Goal: Complete application form

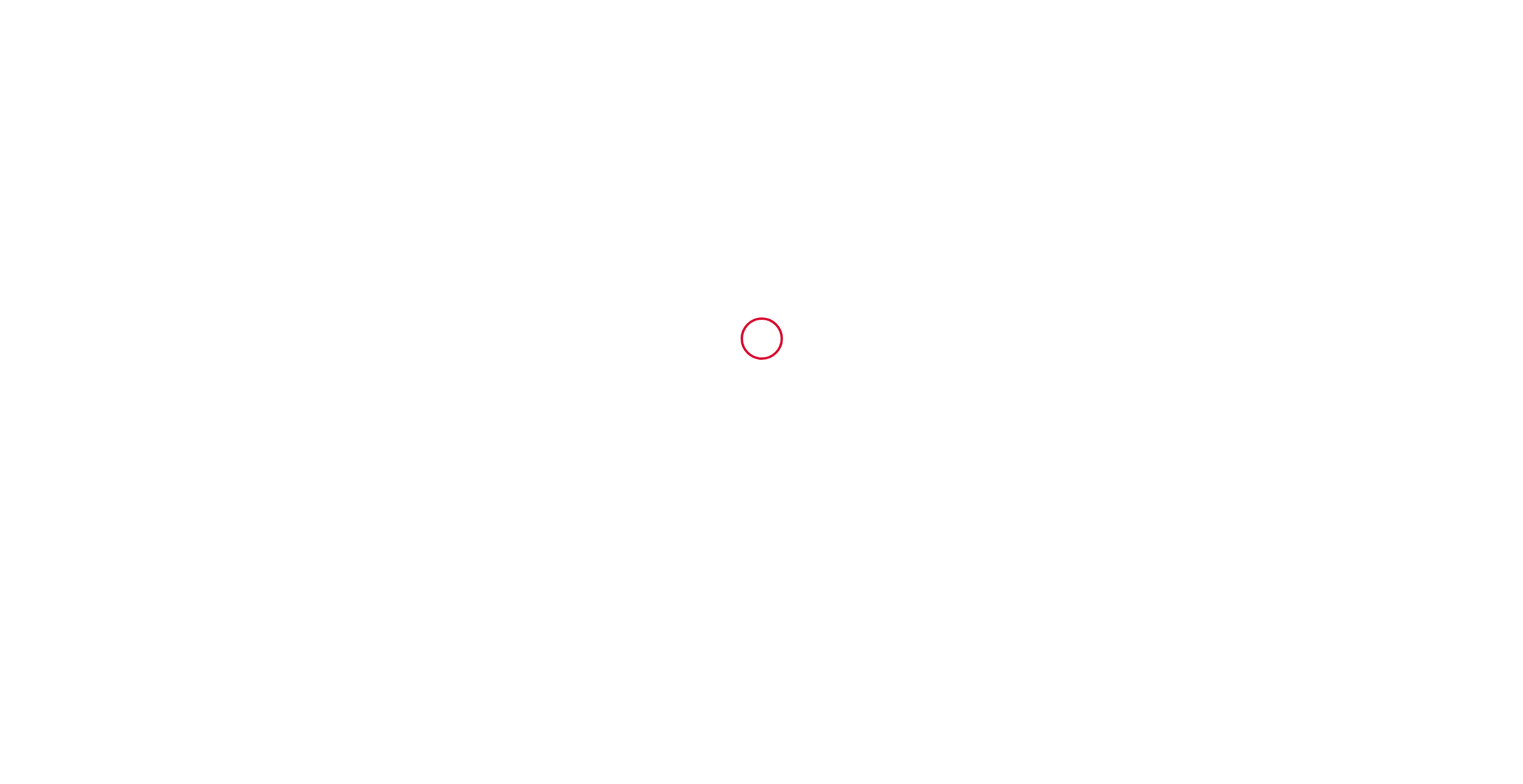
type input "6926982"
type input "La pause en Grésigne - Calme - Nature"
type input "1006 Route de Brugnac"
type input "81140"
type input "Castelnau-de-Montmiral"
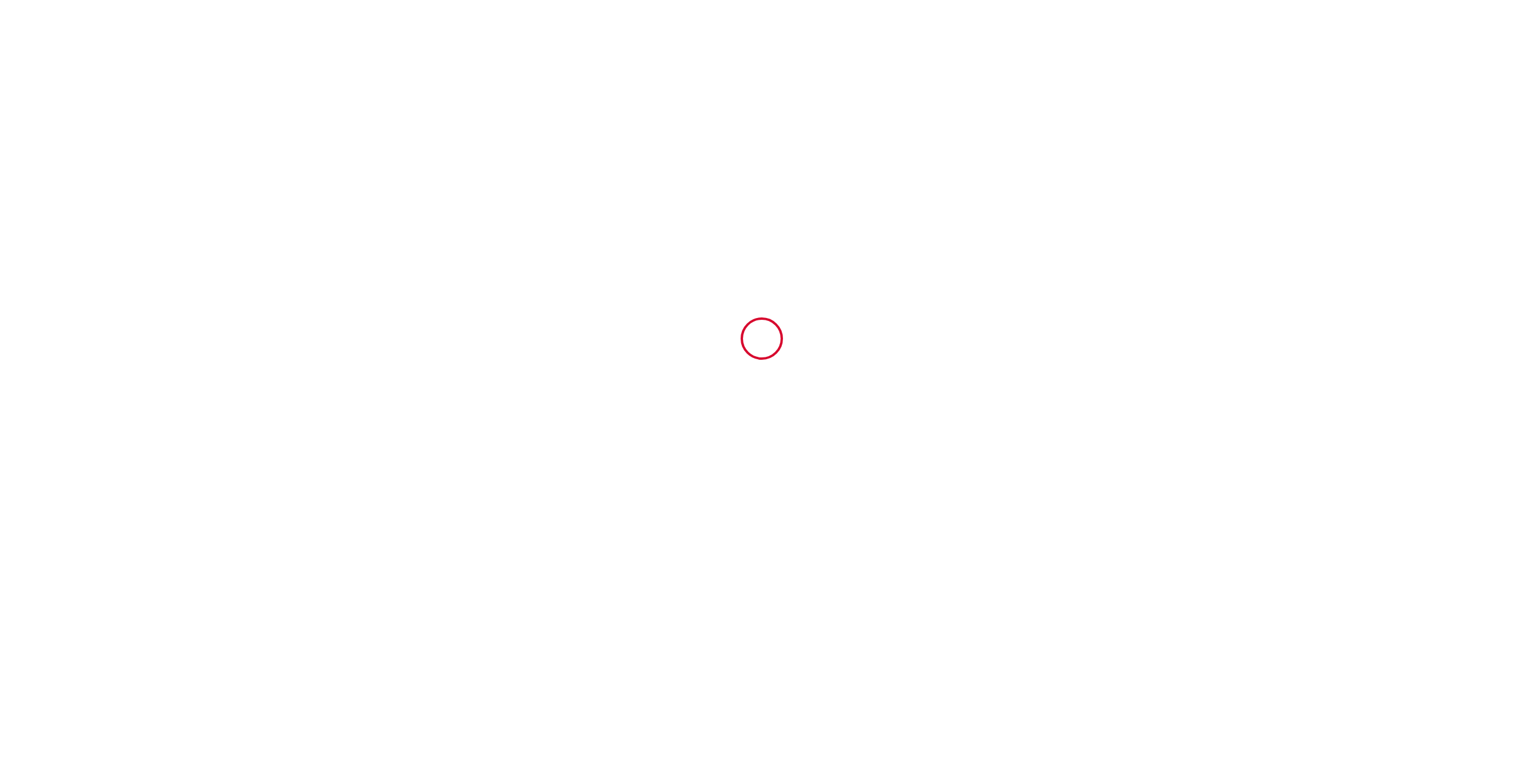
type input "France"
type input "17 Fri July 2026"
type input "20 Mon July 2026"
type input "1"
type input "0"
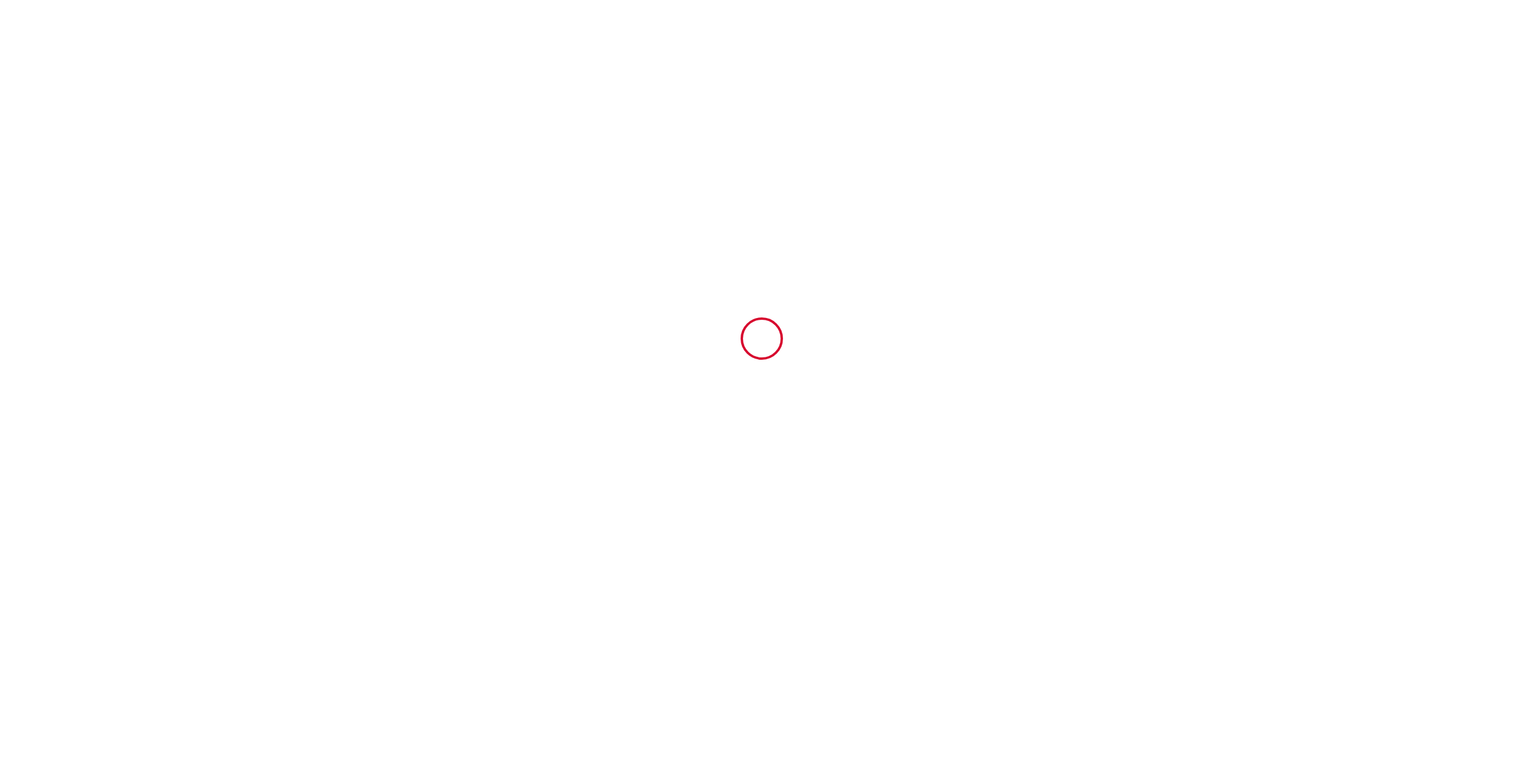
type input "1000"
type input "415.9"
type input "Nicolas"
type input "Enderlin"
type input "22 rue des Bouleaux"
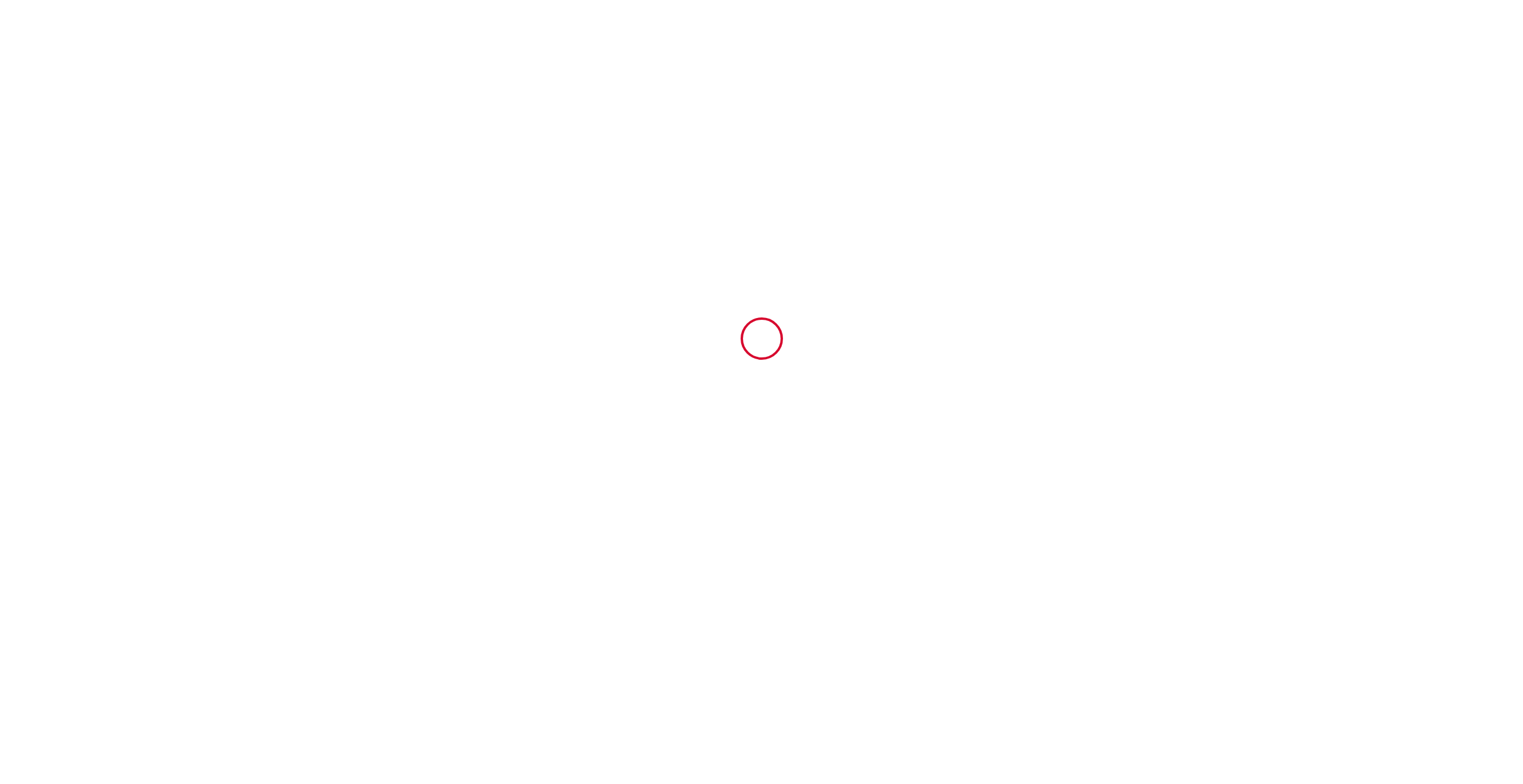
type input "68480"
type input "Moernach"
type input "France"
type input "lesclefsdejeanne@gmail.com"
type input "laurent"
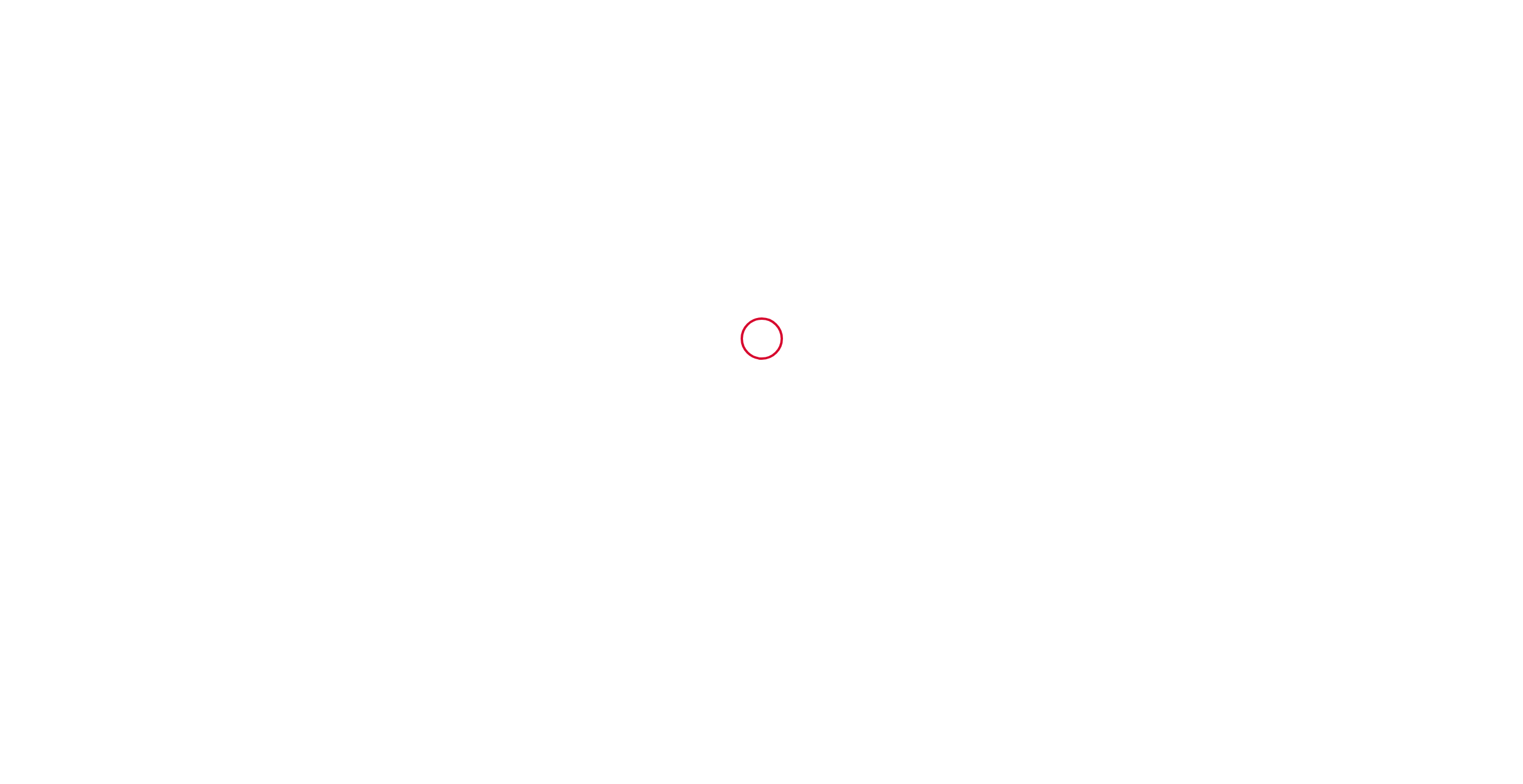
type input "wendling"
type input "329 chemin de la combe de galan"
type input "81600"
type input "gaillac"
type input "[PERSON_NAME][EMAIL_ADDRESS][DOMAIN_NAME]"
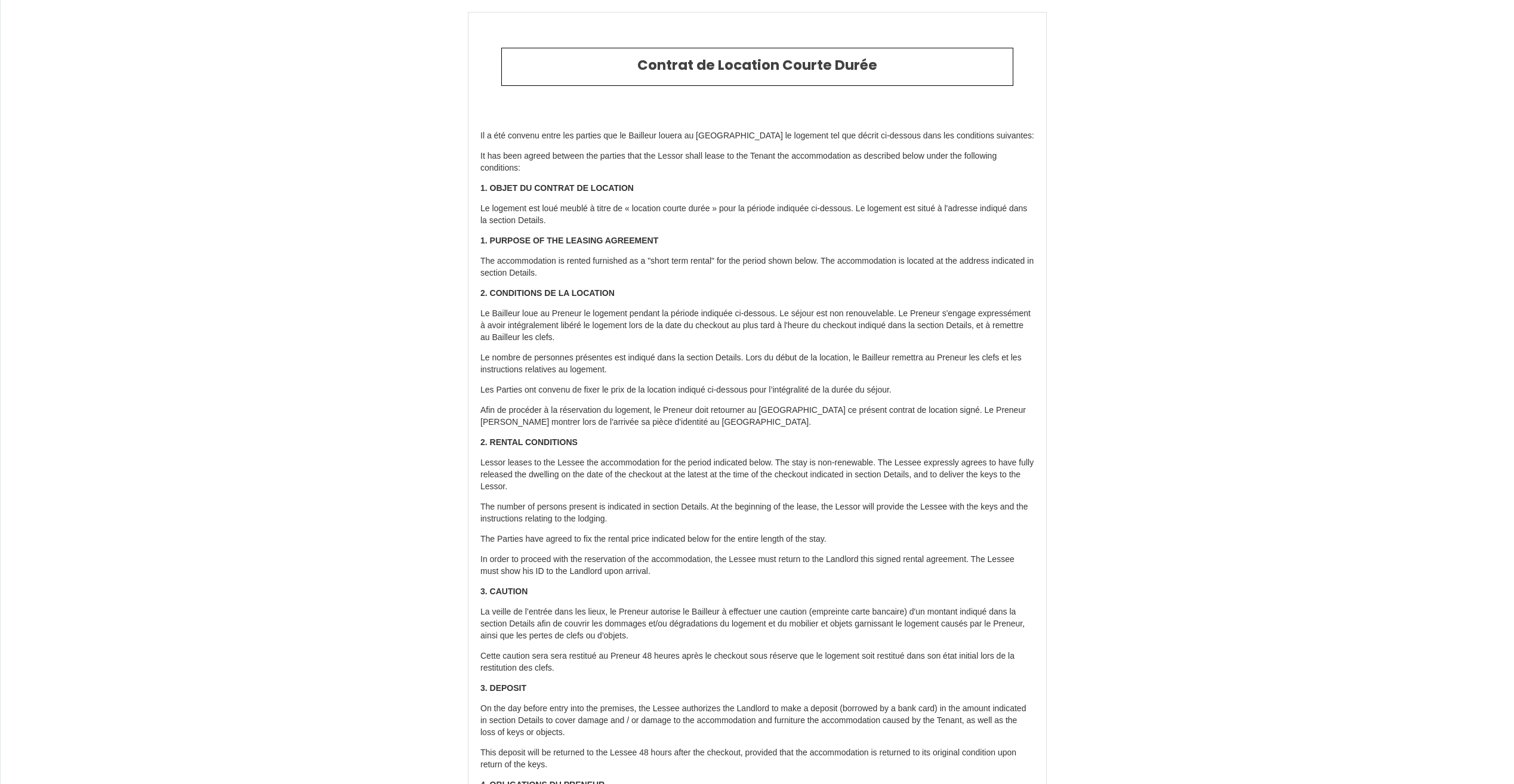
type input "+33 6 63 56 44 88"
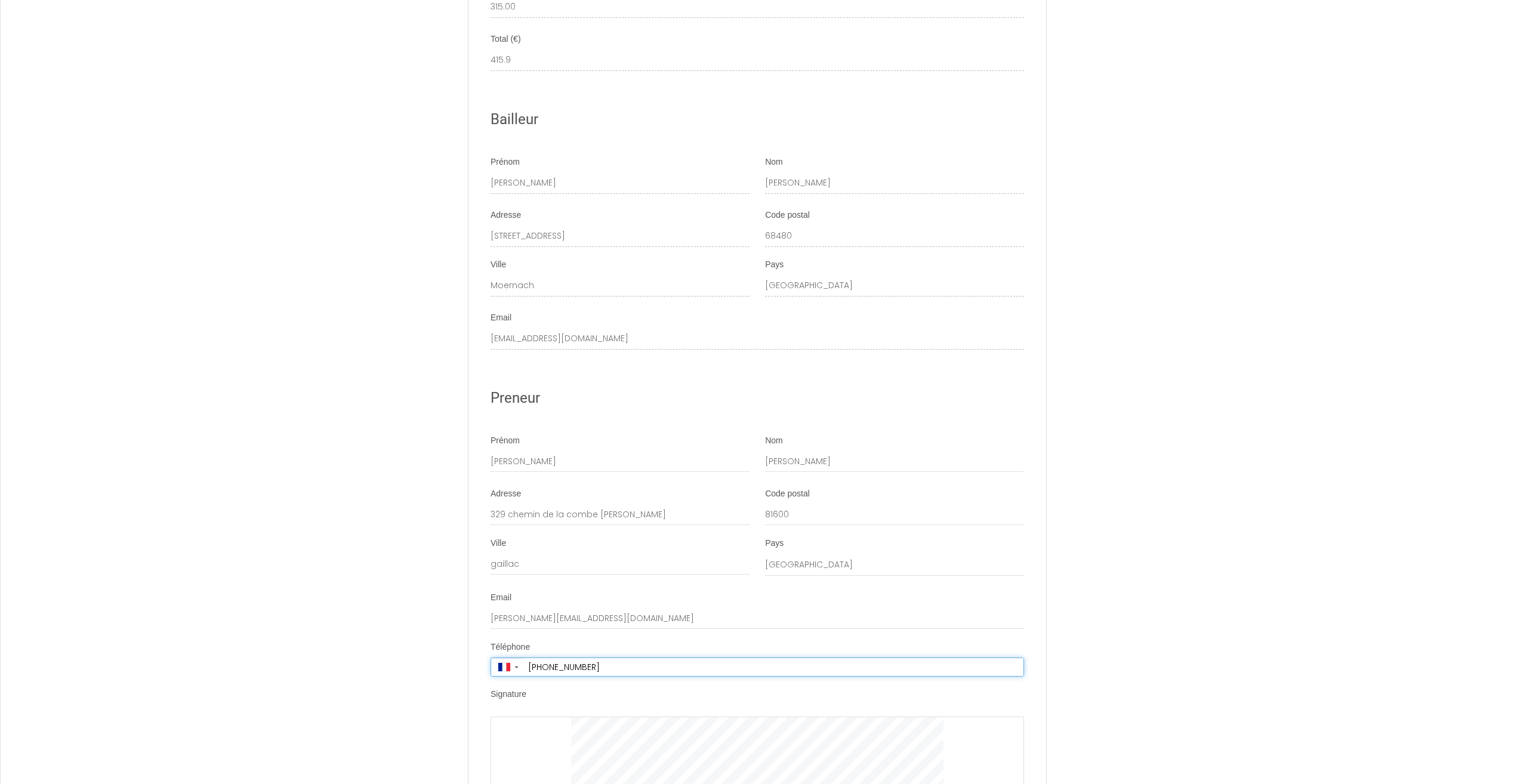
scroll to position [2050, 0]
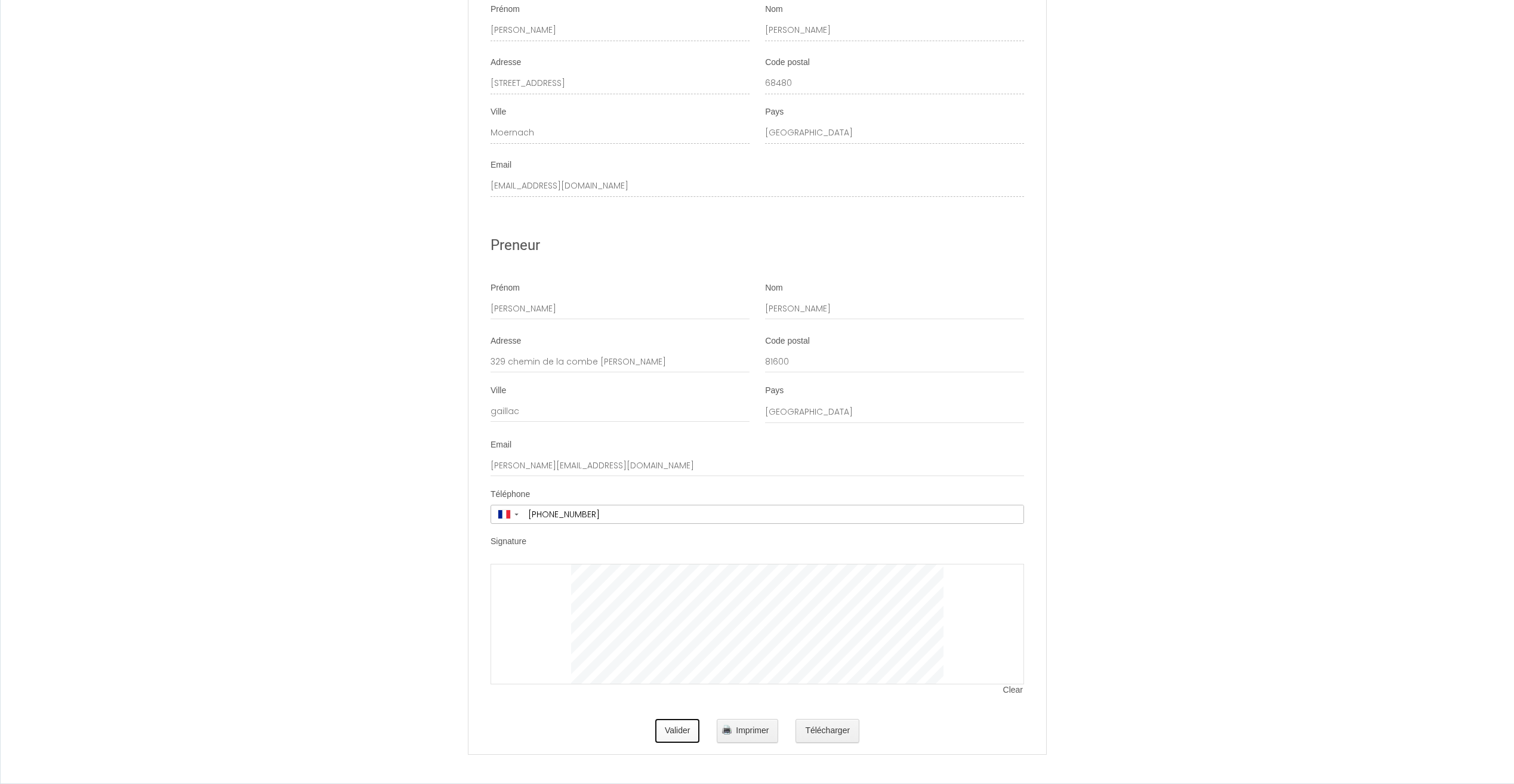
click at [681, 727] on button "Valider" at bounding box center [677, 730] width 45 height 24
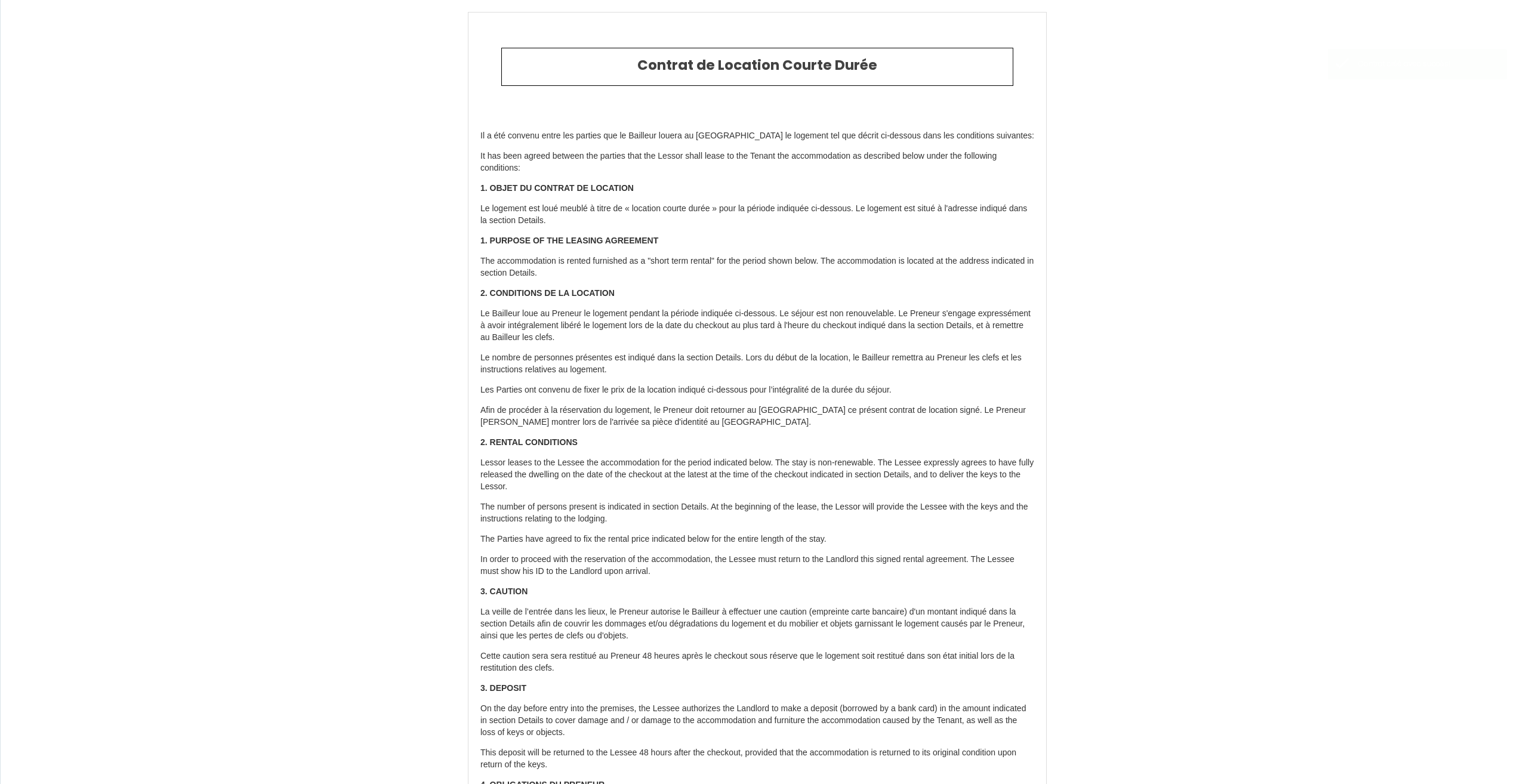
type input "6.9"
type input "94"
type input "315"
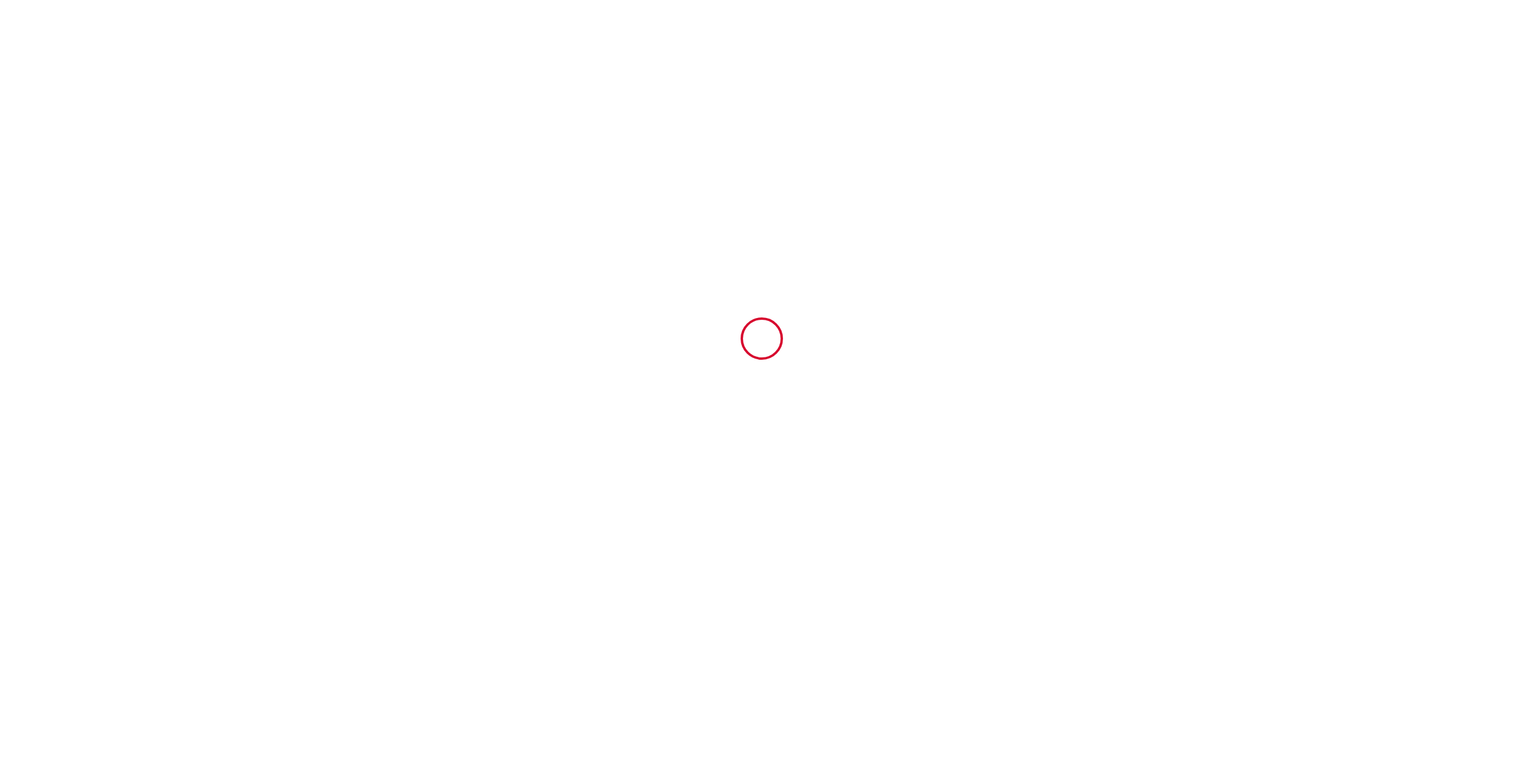
type input "6927002"
type input "Le Havre de Técou - [GEOGRAPHIC_DATA]"
type input "18 Chemin de Ronde"
type input "81600"
type input "Técou"
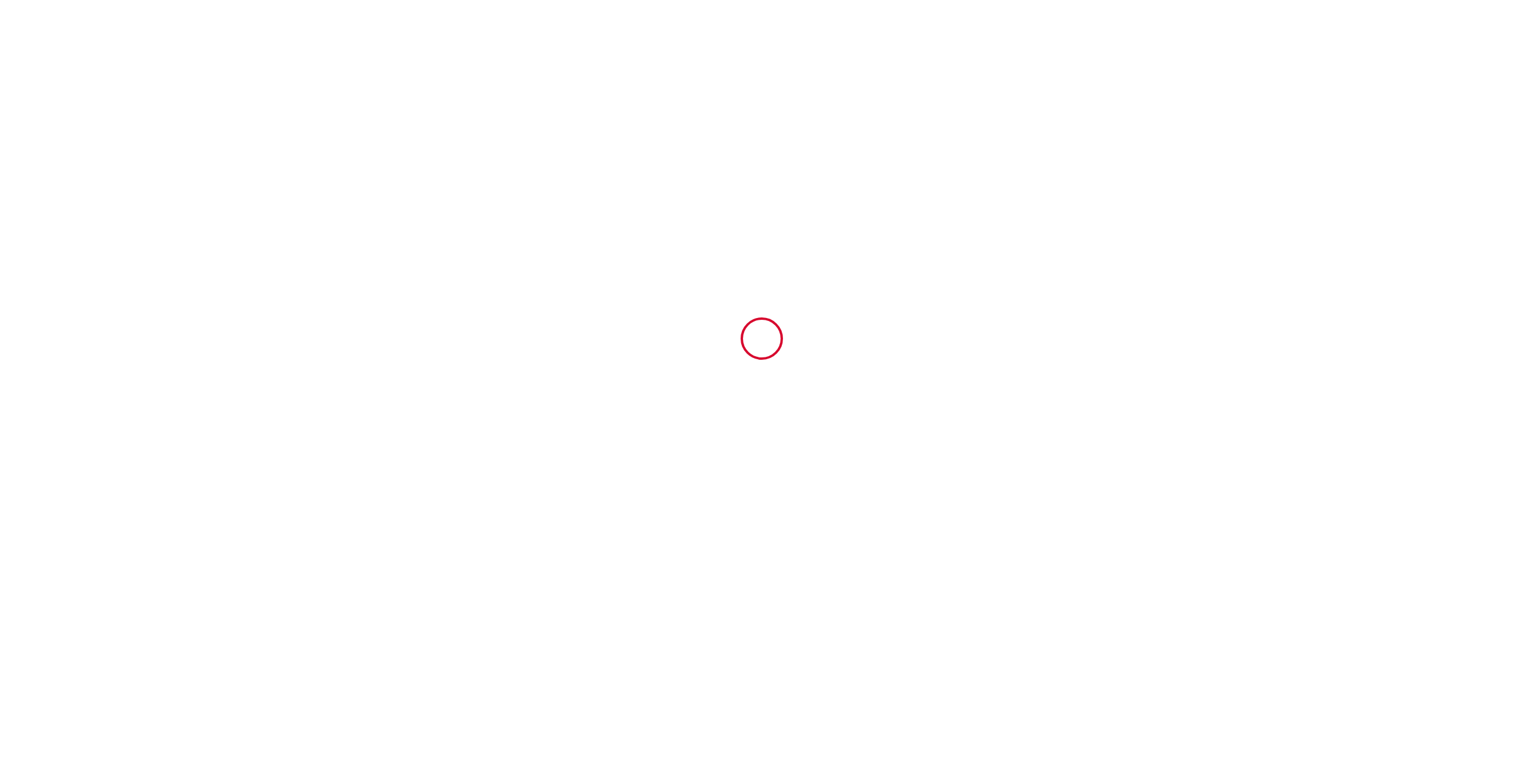
type input "France"
type input "17 Fri July 2026"
type input "20 Mon July 2026"
type input "1"
type input "0"
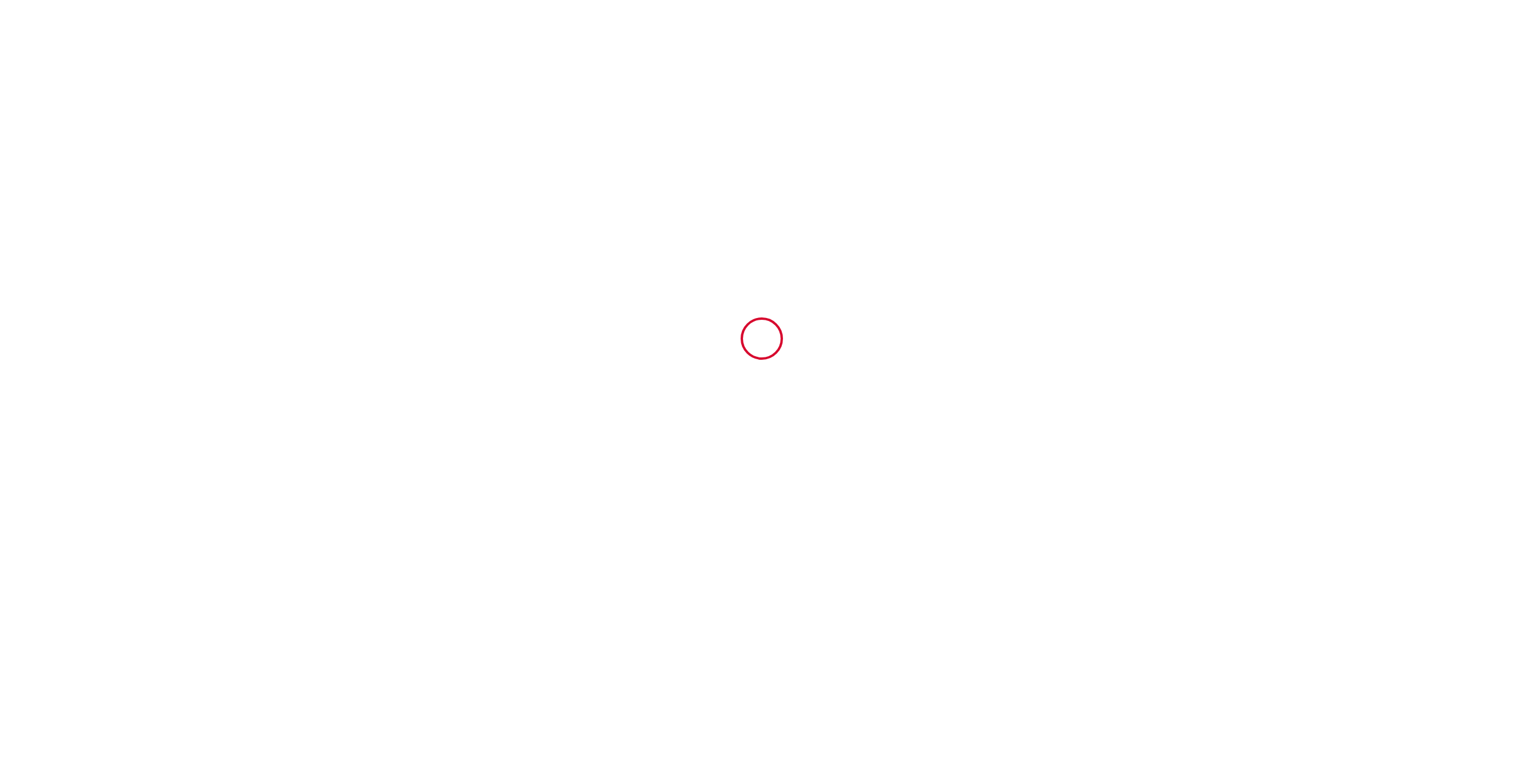
type input "1000"
type input "589.4"
type input "Jean Louis"
type input "GALTIER"
type input "10 Rue Jean Zay"
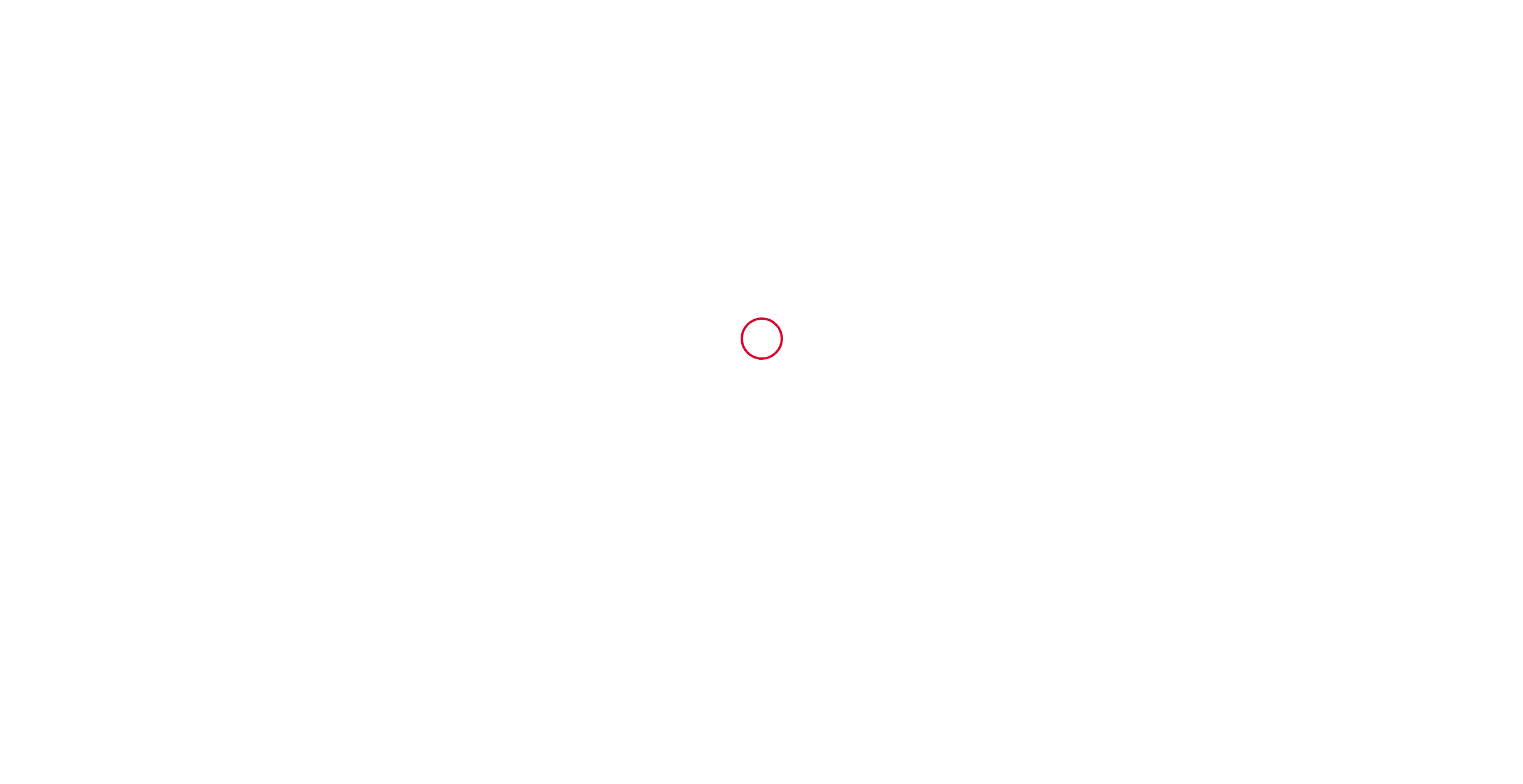
type input "33310"
type input "LORMONT"
type input "France"
type input "lesclefsdejeanne@gmail.com"
type input "laurent"
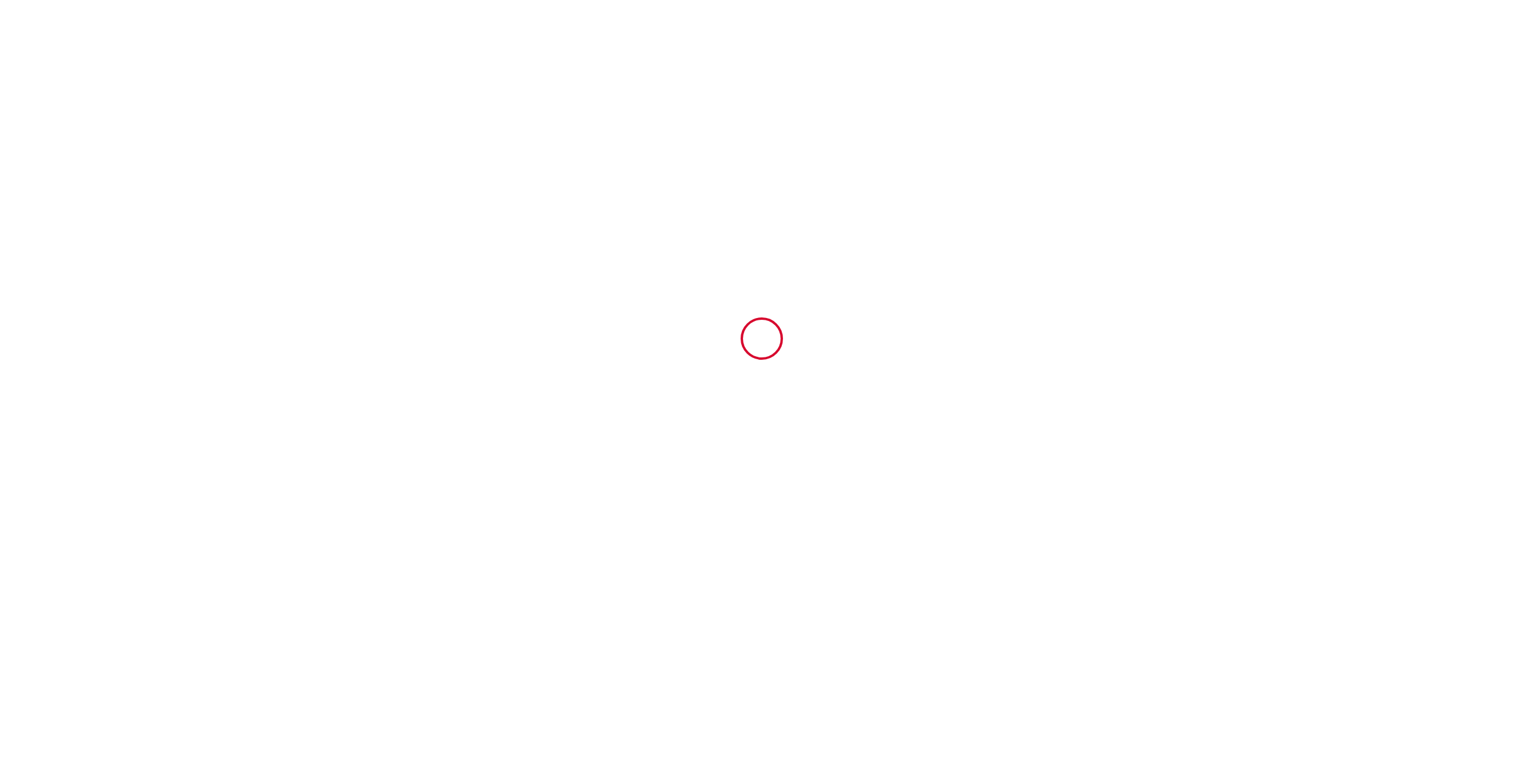
type input "wendling"
type input "329 chemin de la combe de galan"
type input "81600"
type input "gaillac"
type input "[PERSON_NAME][EMAIL_ADDRESS][DOMAIN_NAME]"
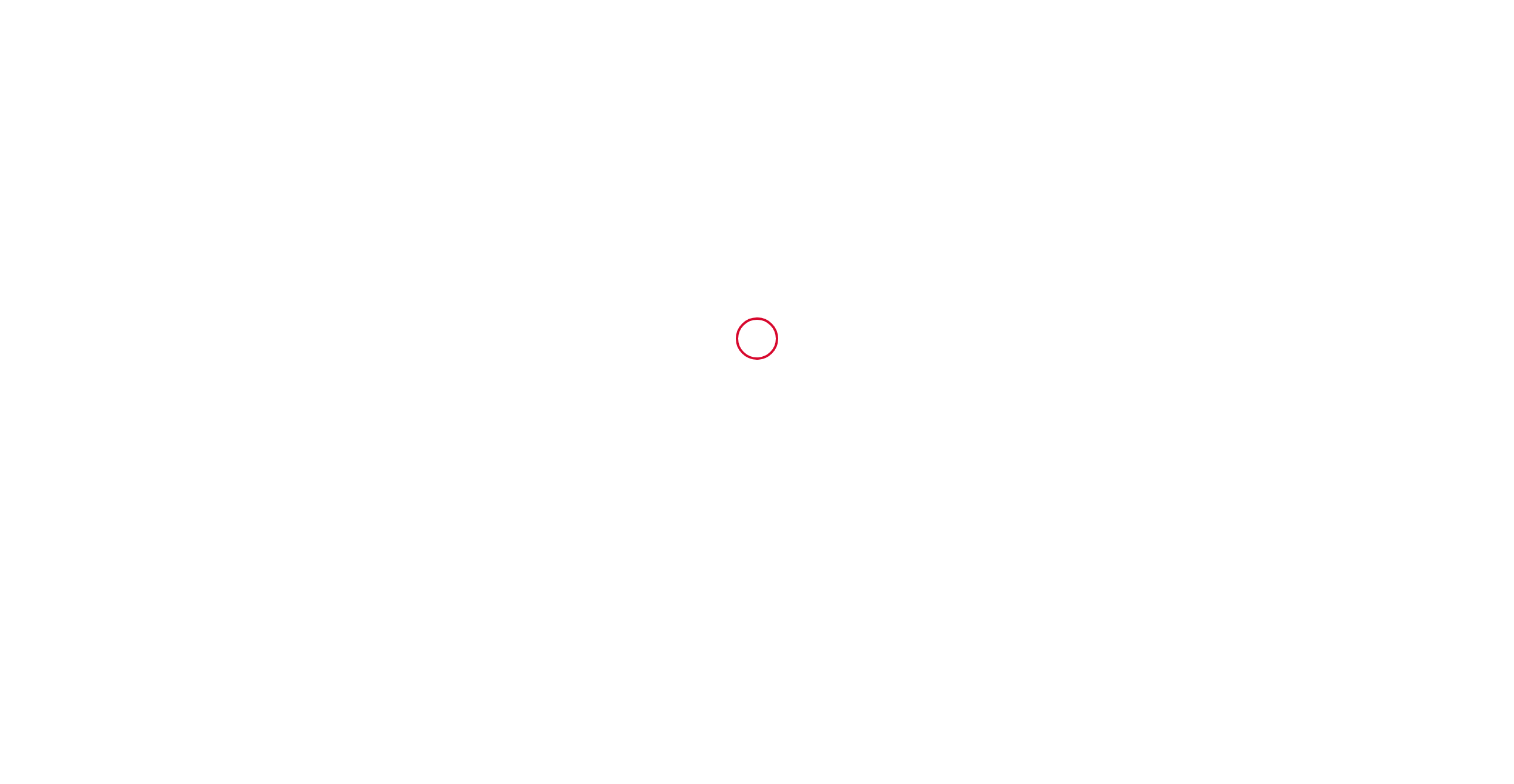
type input "+33 6 63 56 44 88"
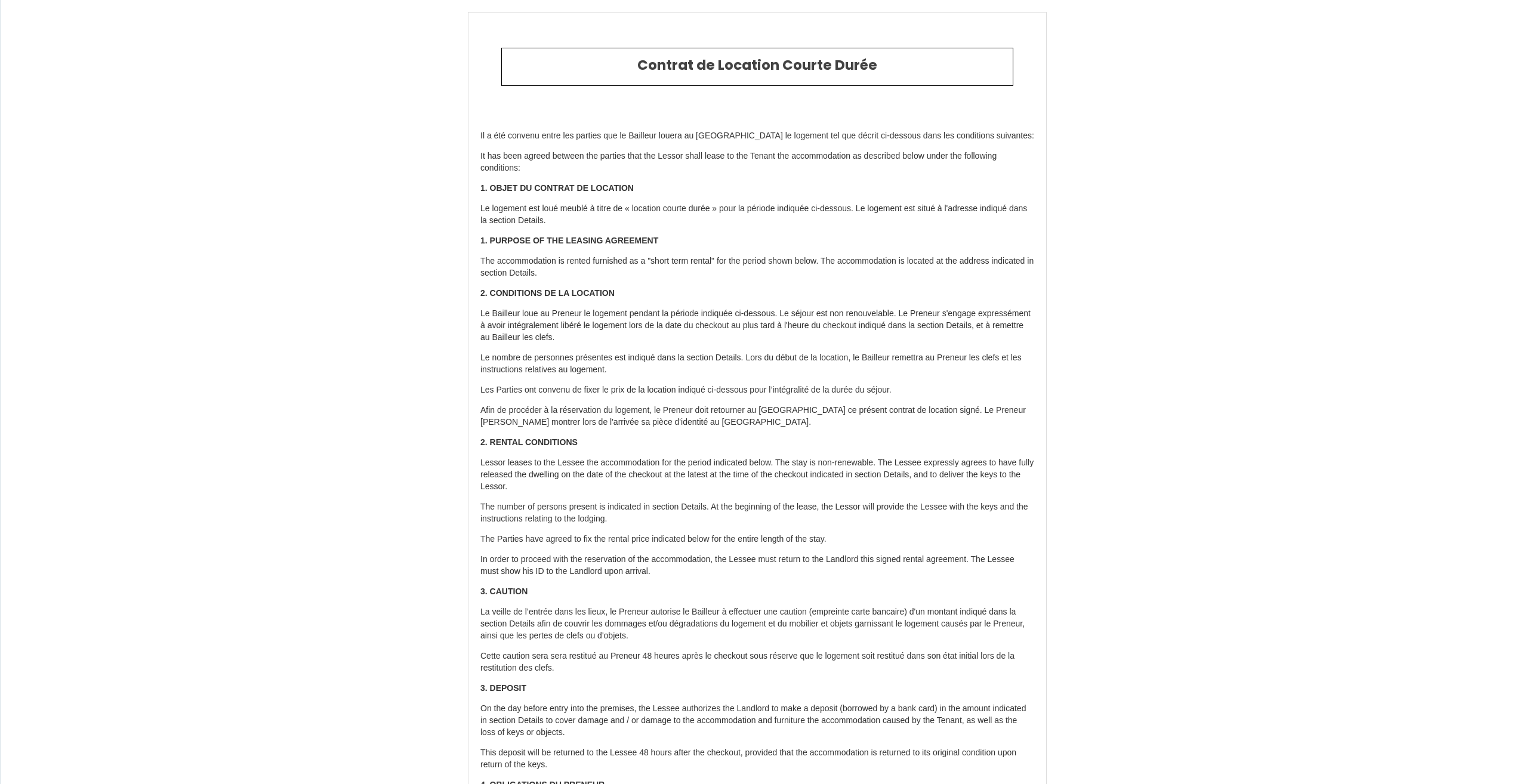
scroll to position [2050, 0]
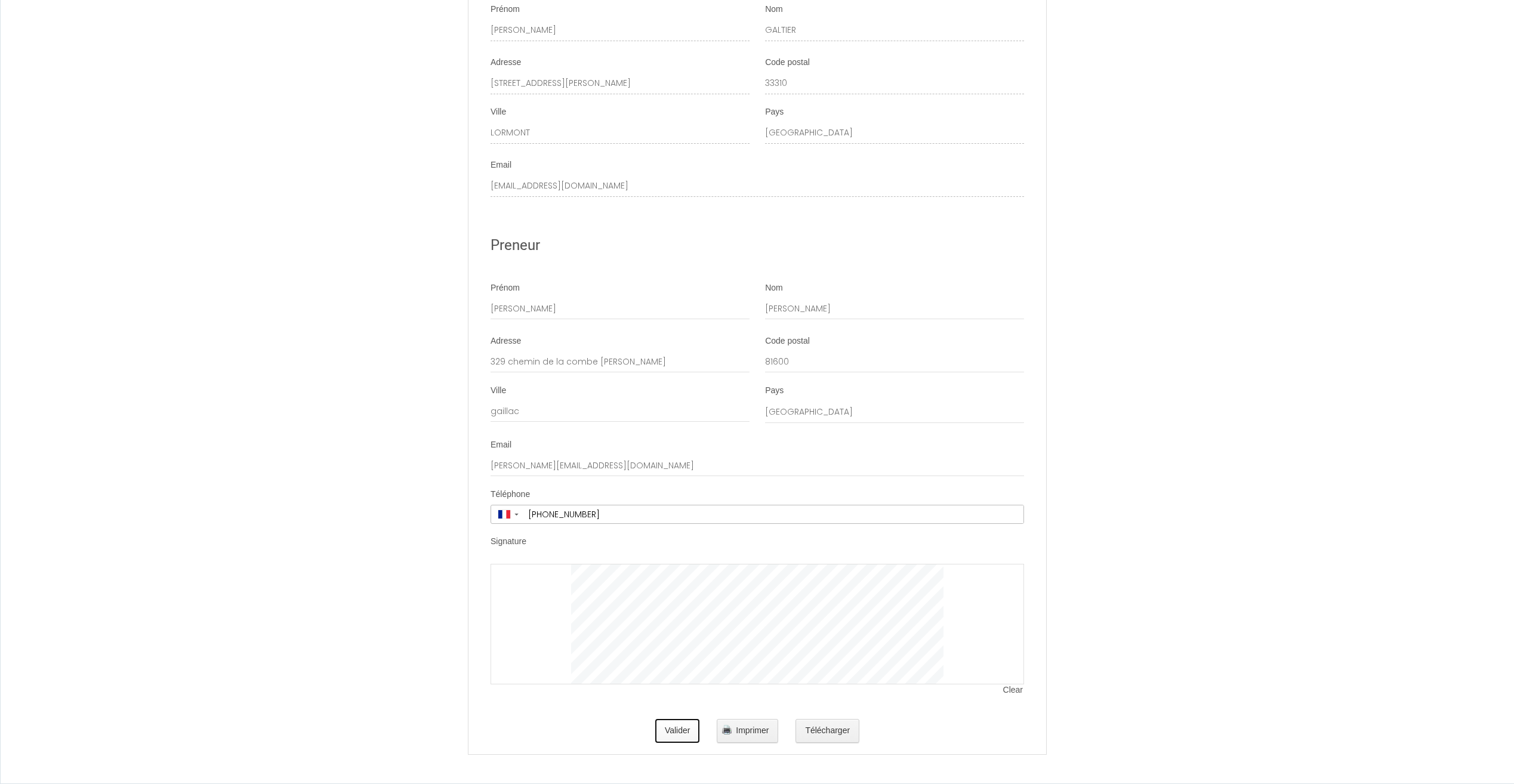
click at [686, 728] on button "Valider" at bounding box center [677, 730] width 45 height 24
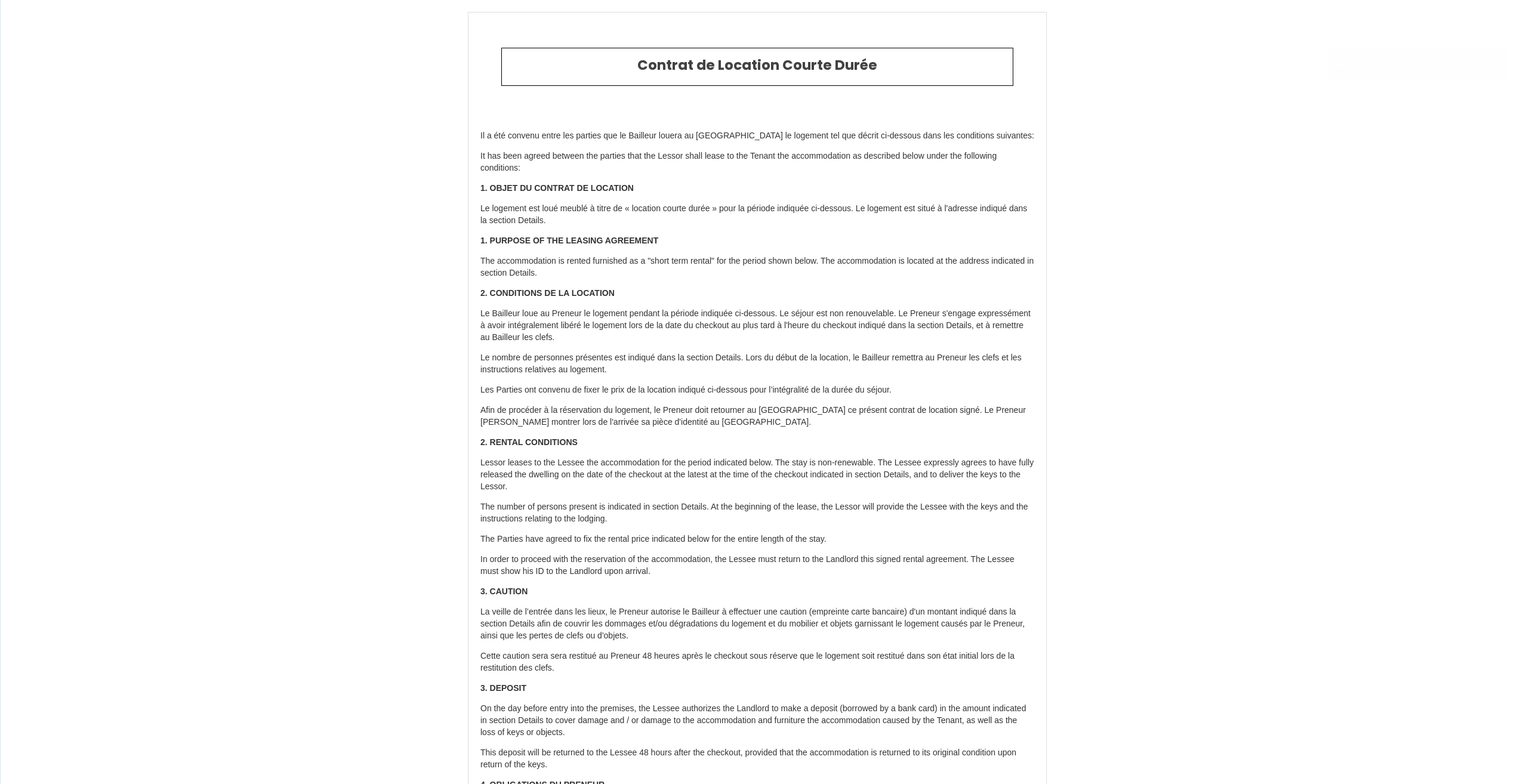
type input "6.9"
type input "110"
type input "472.5"
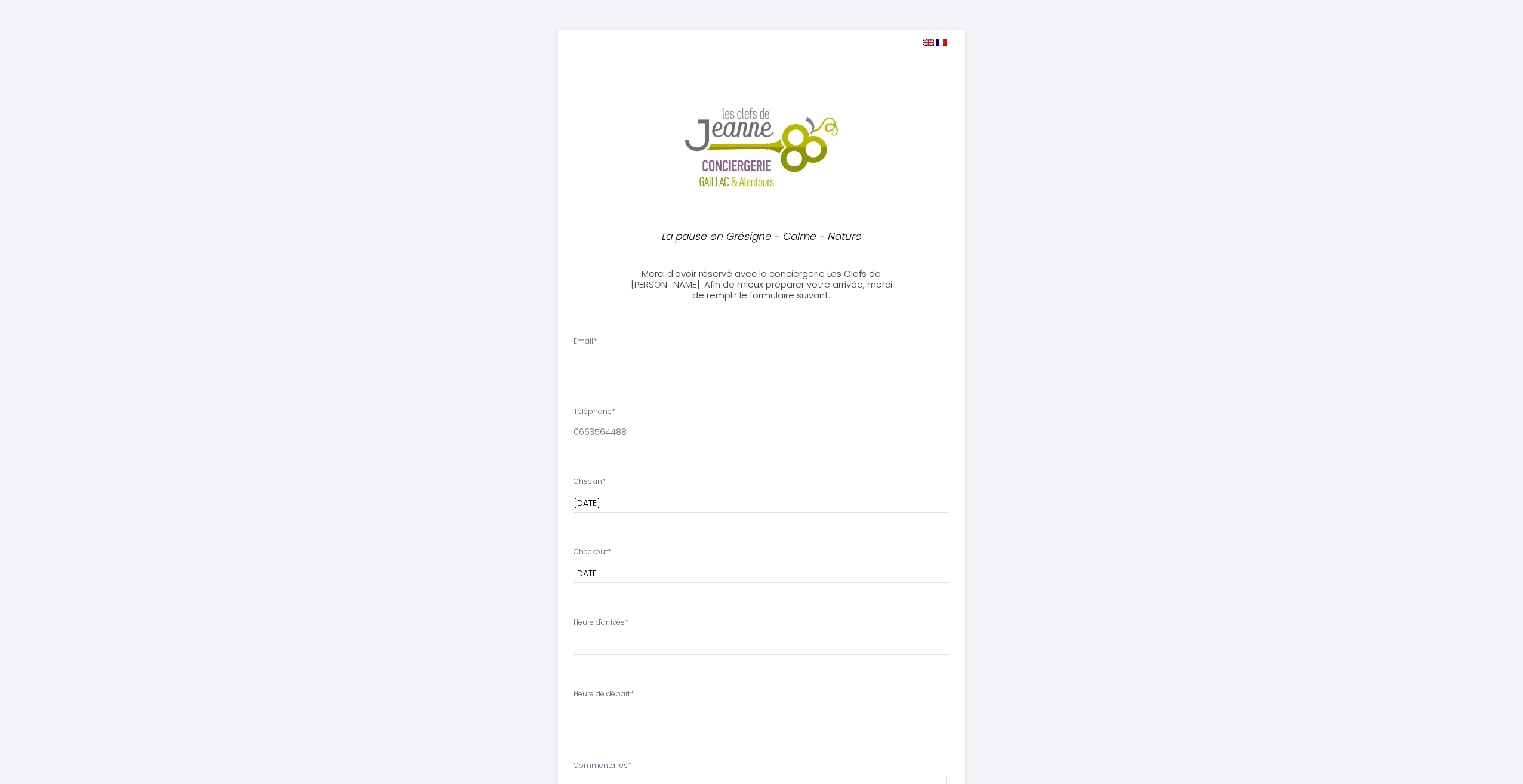
select select
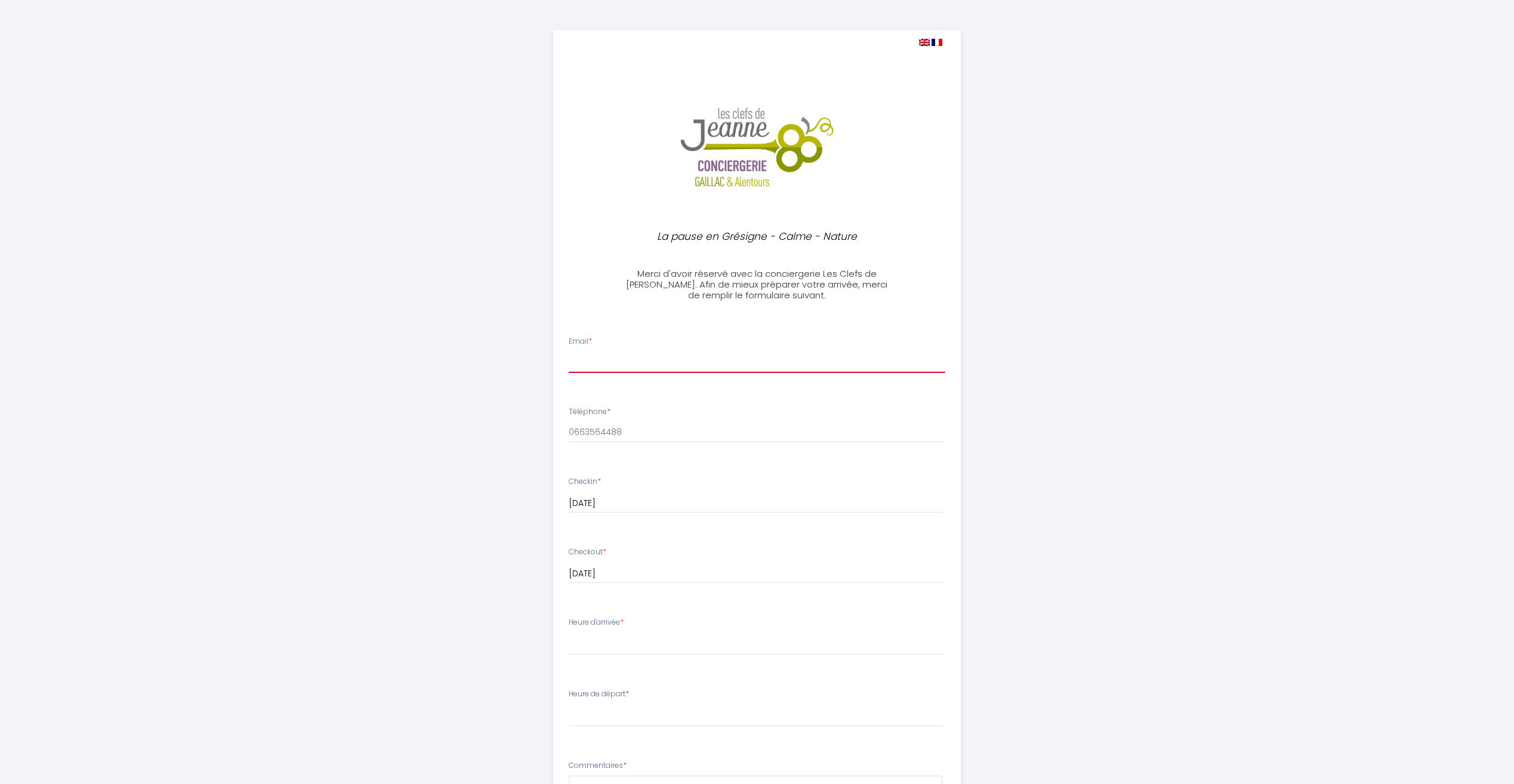
click at [644, 363] on input "Email *" at bounding box center [757, 362] width 376 height 21
type input "[PERSON_NAME][EMAIL_ADDRESS][DOMAIN_NAME]"
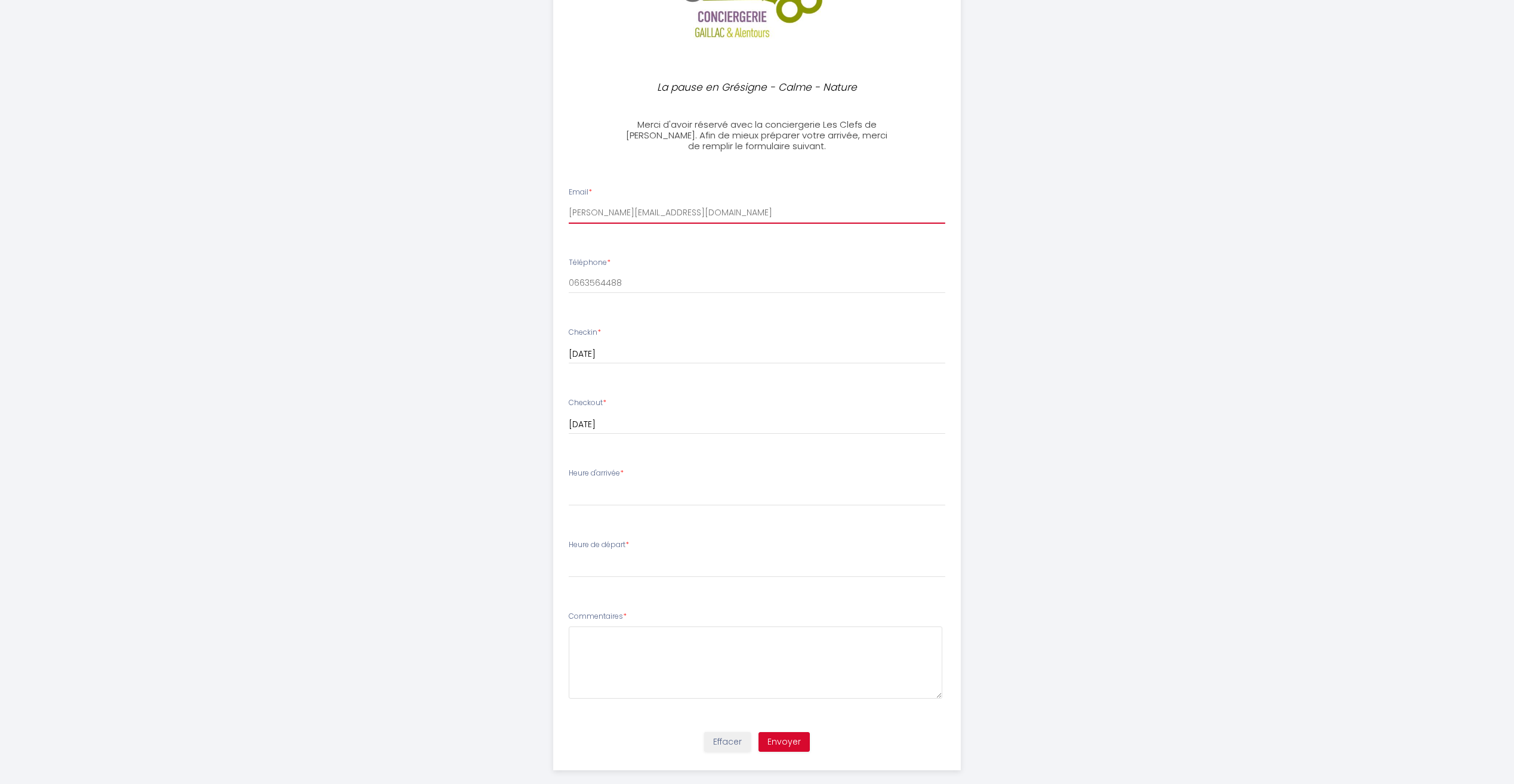
scroll to position [165, 0]
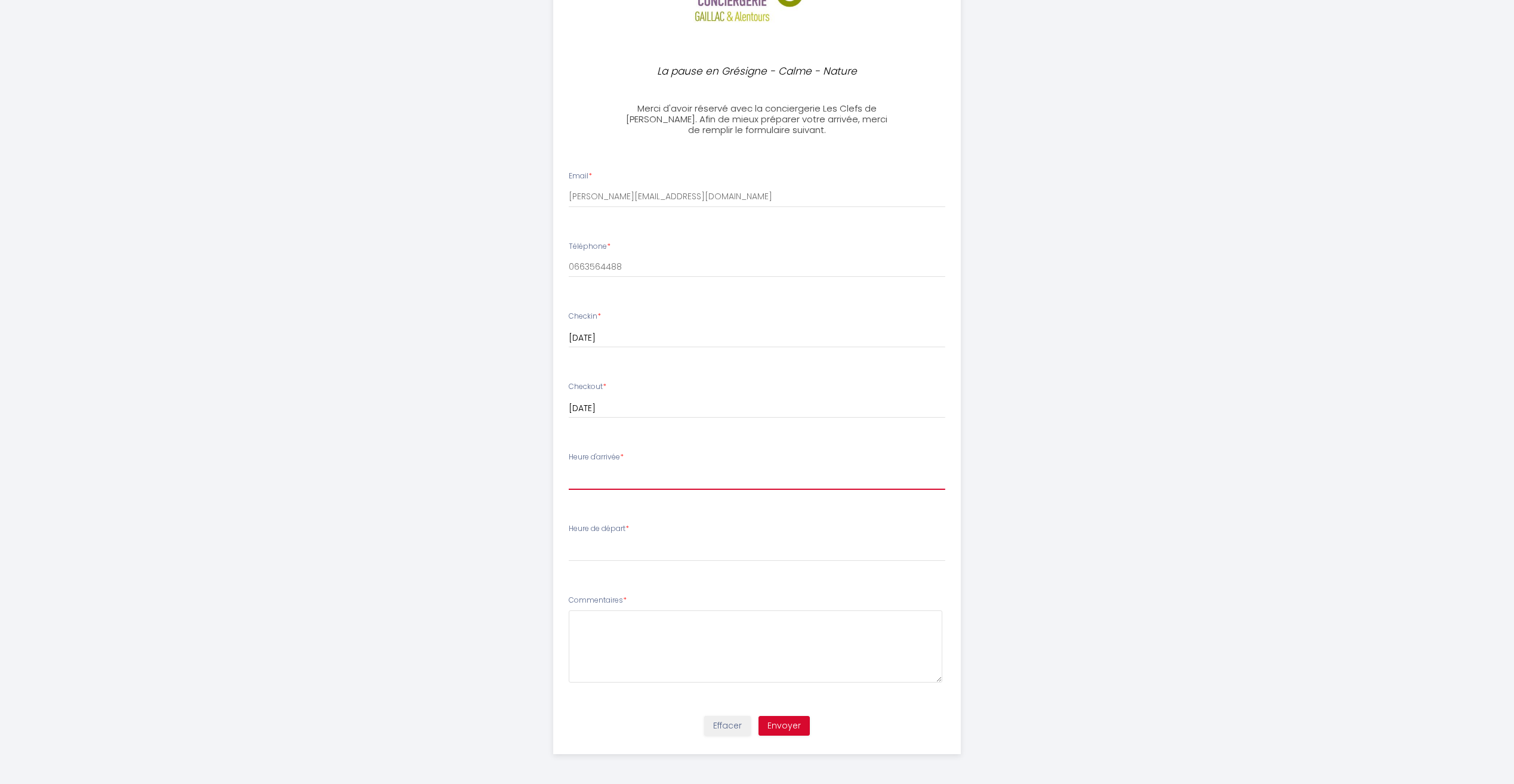
click at [598, 483] on select "15:00 15:30 16:00 16:30 17:00 17:30 18:00" at bounding box center [757, 478] width 376 height 23
select select "15:00"
click at [569, 467] on select "15:00 15:30 16:00 16:30 17:00 17:30 18:00" at bounding box center [757, 478] width 376 height 23
click at [600, 552] on select "00:00 00:30 01:00 01:30 02:00 02:30 03:00 03:30 04:00 04:30 05:00 05:30 06:00 0…" at bounding box center [757, 550] width 376 height 23
select select "10:00"
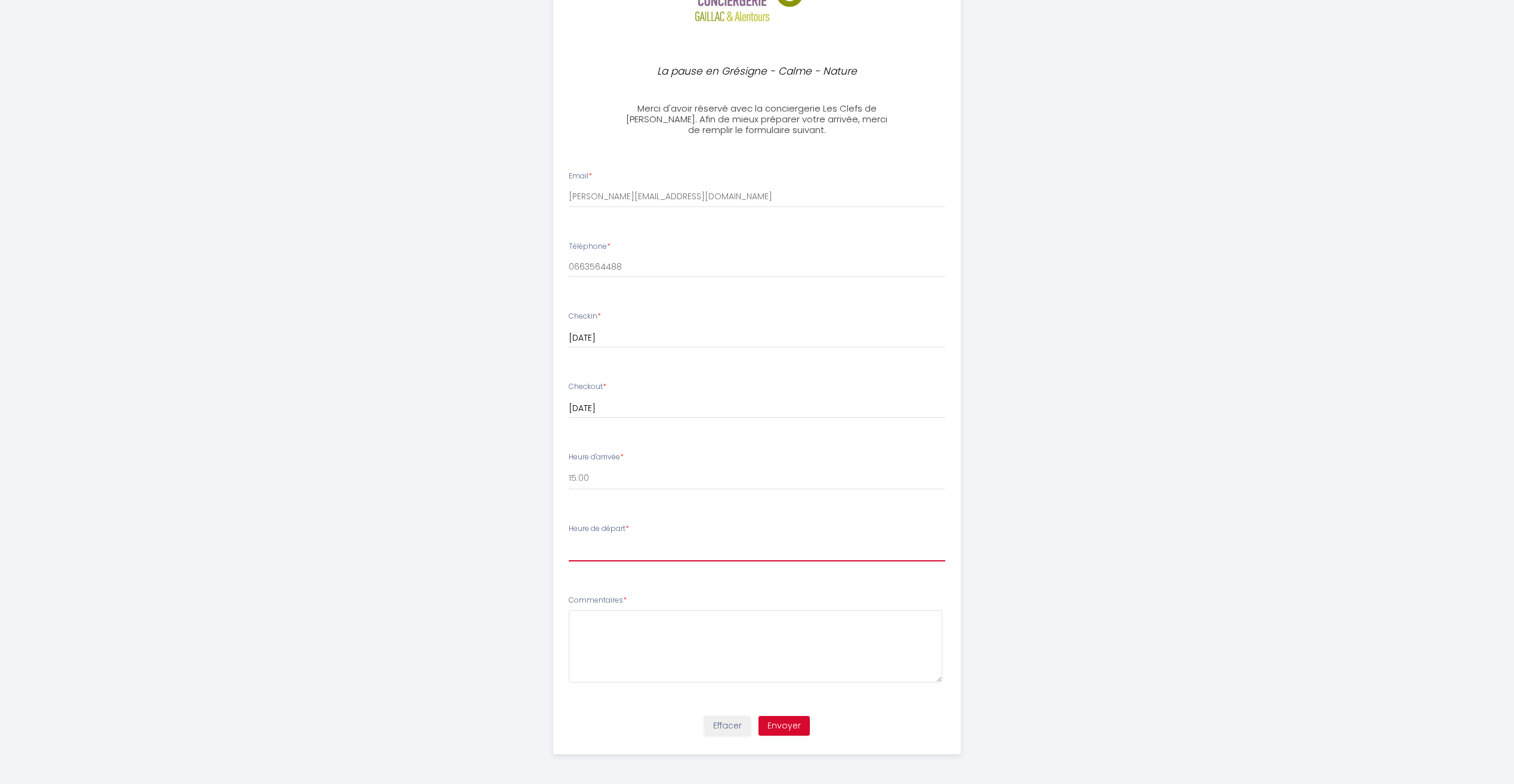
click at [569, 538] on select "00:00 00:30 01:00 01:30 02:00 02:30 03:00 03:30 04:00 04:30 05:00 05:30 06:00 0…" at bounding box center [757, 550] width 376 height 23
click at [673, 620] on textarea at bounding box center [756, 646] width 374 height 72
click at [787, 721] on button "Envoyer" at bounding box center [784, 726] width 52 height 20
click at [780, 721] on button "Envoyer" at bounding box center [784, 726] width 52 height 20
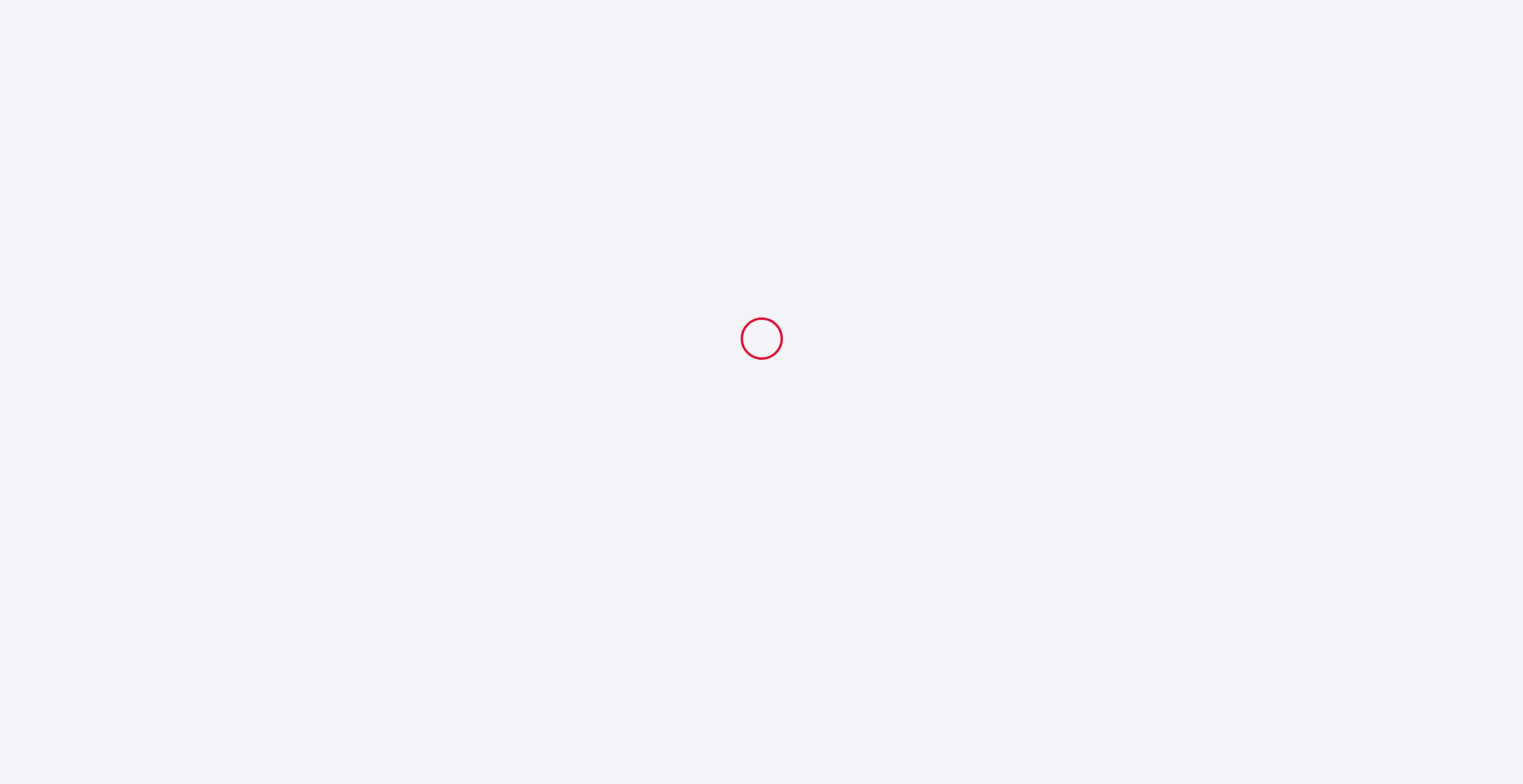
select select "10:00"
